Goal: Information Seeking & Learning: Find contact information

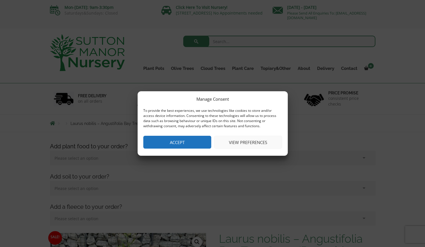
click at [177, 141] on button "Accept" at bounding box center [177, 142] width 68 height 13
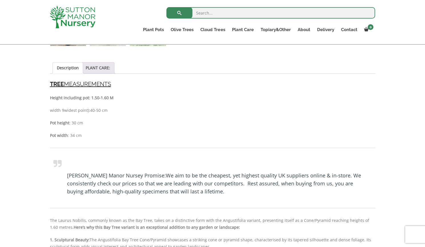
scroll to position [377, 0]
click at [98, 66] on link "PLANT CARE:" at bounding box center [98, 68] width 25 height 11
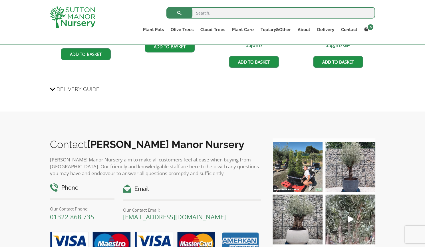
scroll to position [609, 0]
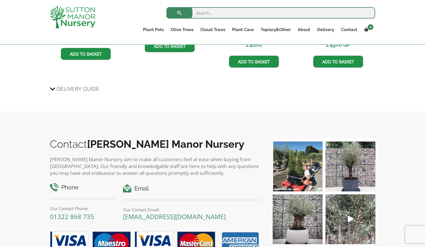
click at [62, 90] on span "Delivery Guide" at bounding box center [78, 89] width 43 height 11
click at [0, 0] on input "Delivery Guide" at bounding box center [0, 0] width 0 height 0
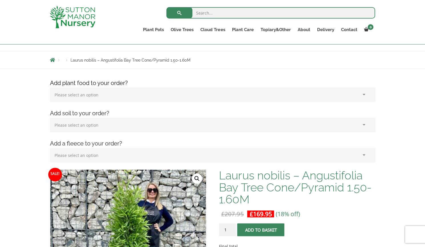
scroll to position [0, 0]
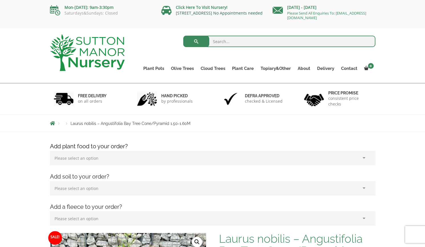
click at [211, 15] on link "[STREET_ADDRESS] No Appointments needed" at bounding box center [219, 12] width 87 height 5
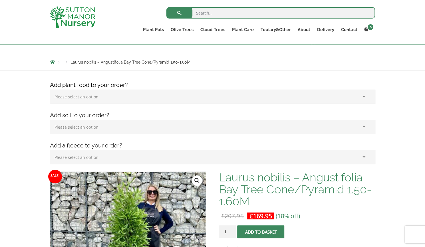
scroll to position [58, 0]
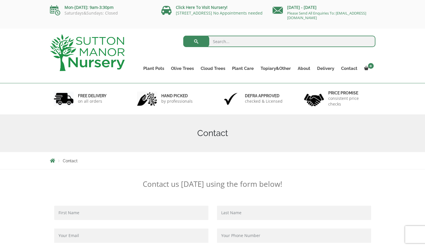
click at [193, 15] on p "[STREET_ADDRESS] No Appointments needed" at bounding box center [214, 13] width 107 height 5
drag, startPoint x: 174, startPoint y: 13, endPoint x: 220, endPoint y: 14, distance: 46.6
click at [220, 14] on p "[STREET_ADDRESS] No Appointments needed" at bounding box center [214, 13] width 107 height 5
copy link "Dartford Road, DA4 9HZ"
click at [301, 43] on input "search" at bounding box center [279, 41] width 192 height 11
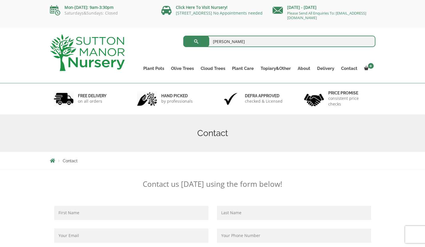
type input "[PERSON_NAME]"
click at [183, 36] on button "submit" at bounding box center [196, 41] width 26 height 11
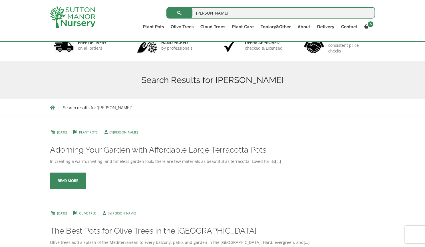
scroll to position [34, 0]
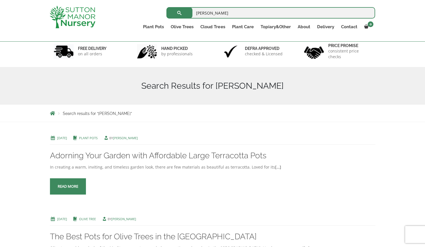
click at [87, 15] on img at bounding box center [73, 17] width 46 height 23
